Goal: Information Seeking & Learning: Learn about a topic

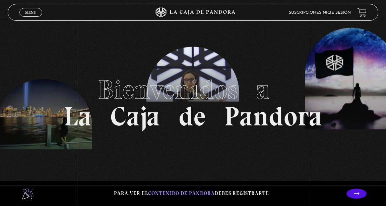
click at [41, 11] on link "Menu Cerrar" at bounding box center [30, 12] width 23 height 9
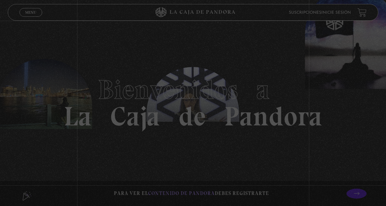
scroll to position [89, 0]
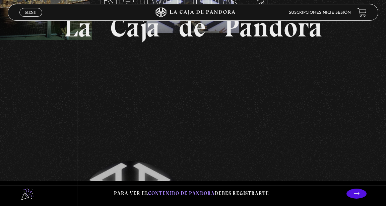
click at [28, 14] on span "Menu" at bounding box center [30, 12] width 11 height 4
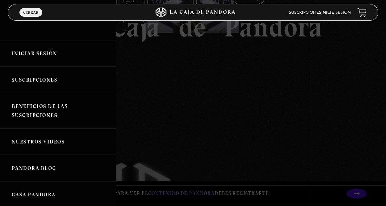
click at [44, 47] on link "Iniciar Sesión" at bounding box center [58, 53] width 116 height 26
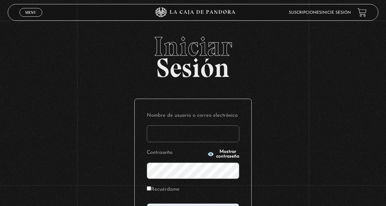
click at [175, 133] on input "Nombre de usuario o correo electrónico" at bounding box center [193, 134] width 92 height 17
type input "nancy_jaubert@hotmail.com"
click at [149, 190] on input "Recuérdame" at bounding box center [149, 188] width 4 height 4
checkbox input "true"
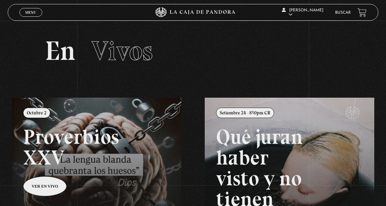
click at [35, 10] on link "Menu Cerrar" at bounding box center [30, 12] width 23 height 9
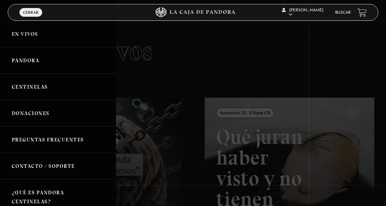
click at [45, 88] on link "Centinelas" at bounding box center [58, 87] width 116 height 26
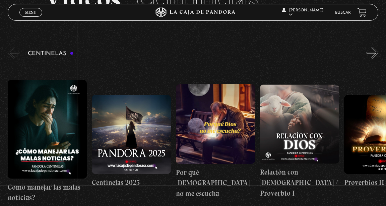
click at [11, 54] on button "«" at bounding box center [14, 53] width 12 height 12
click at [32, 11] on span "Menu" at bounding box center [30, 12] width 11 height 4
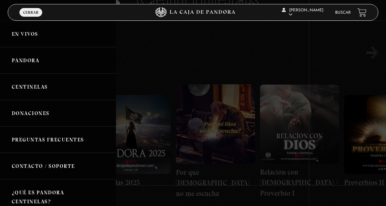
click at [35, 59] on link "Pandora" at bounding box center [58, 60] width 116 height 26
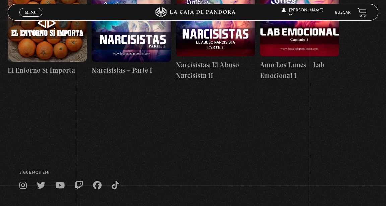
click at [163, 148] on footer "SÍguenos en: La Caja de Pandora, Derechos Reservados 2025 Realizado por" at bounding box center [193, 199] width 386 height 102
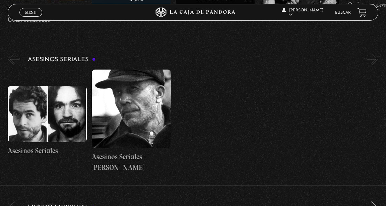
scroll to position [1881, 0]
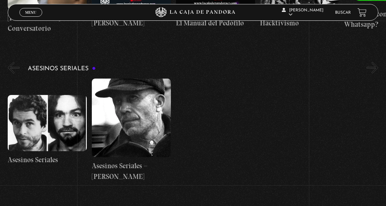
click at [346, 11] on link "Buscar" at bounding box center [343, 13] width 16 height 4
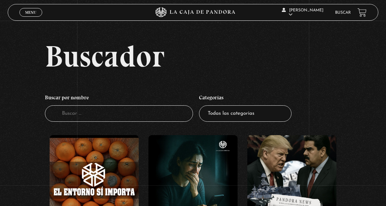
click at [120, 115] on input "Buscador" at bounding box center [119, 113] width 148 height 16
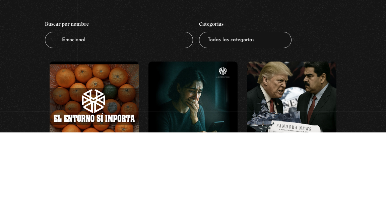
type input "Emocional"
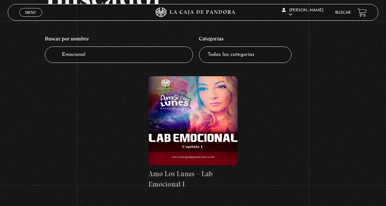
scroll to position [59, 0]
click at [200, 135] on figure at bounding box center [192, 120] width 89 height 89
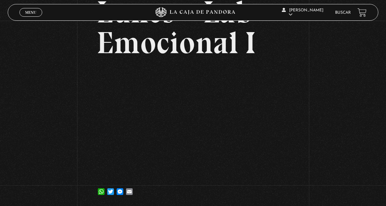
scroll to position [89, 0]
click at [189, 195] on div "WhatsApp Twitter Messenger Email" at bounding box center [192, 187] width 192 height 13
